Goal: Transaction & Acquisition: Purchase product/service

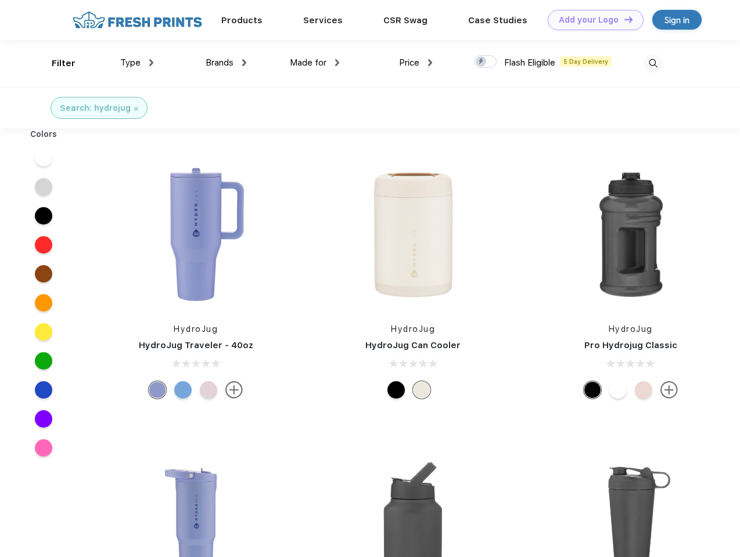
click at [591, 20] on link "Add your Logo Design Tool" at bounding box center [595, 20] width 96 height 20
click at [0, 0] on div "Design Tool" at bounding box center [0, 0] width 0 height 0
click at [623, 19] on link "Add your Logo Design Tool" at bounding box center [595, 20] width 96 height 20
click at [56, 63] on div "Filter" at bounding box center [64, 63] width 24 height 13
click at [137, 63] on span "Type" at bounding box center [130, 62] width 20 height 10
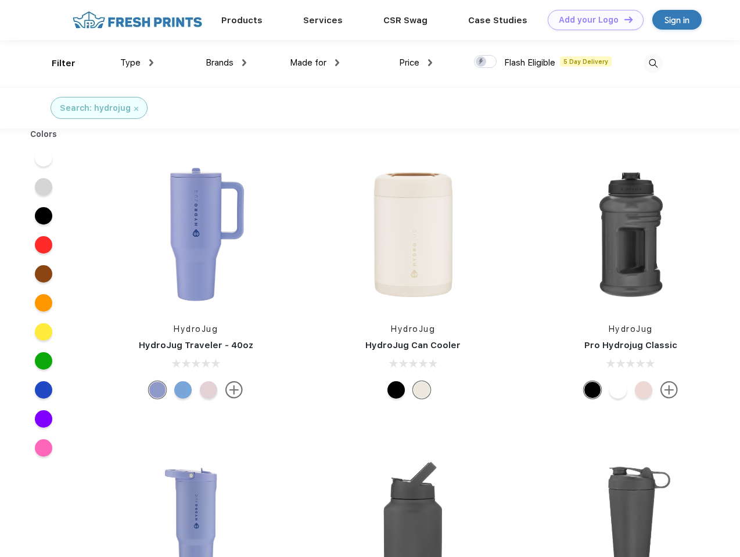
click at [226, 63] on span "Brands" at bounding box center [220, 62] width 28 height 10
click at [315, 63] on span "Made for" at bounding box center [308, 62] width 37 height 10
click at [416, 63] on span "Price" at bounding box center [409, 62] width 20 height 10
click at [485, 62] on div at bounding box center [485, 61] width 23 height 13
click at [481, 62] on input "checkbox" at bounding box center [478, 59] width 8 height 8
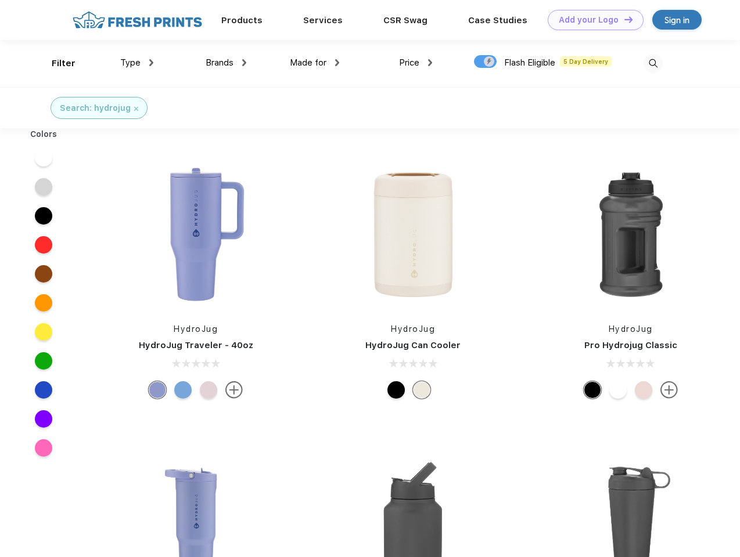
click at [653, 63] on img at bounding box center [652, 63] width 19 height 19
